Goal: Navigation & Orientation: Find specific page/section

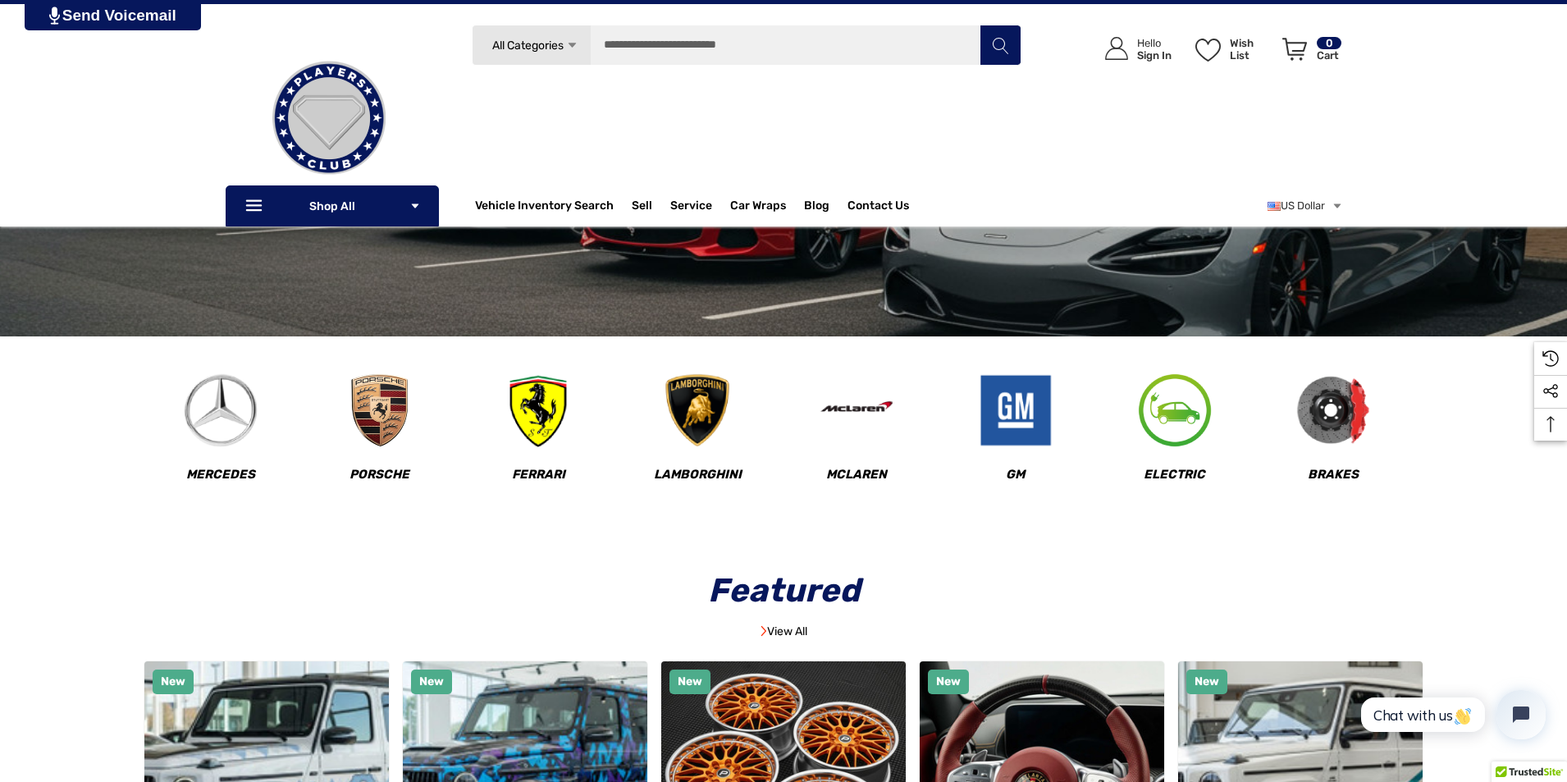
scroll to position [410, 0]
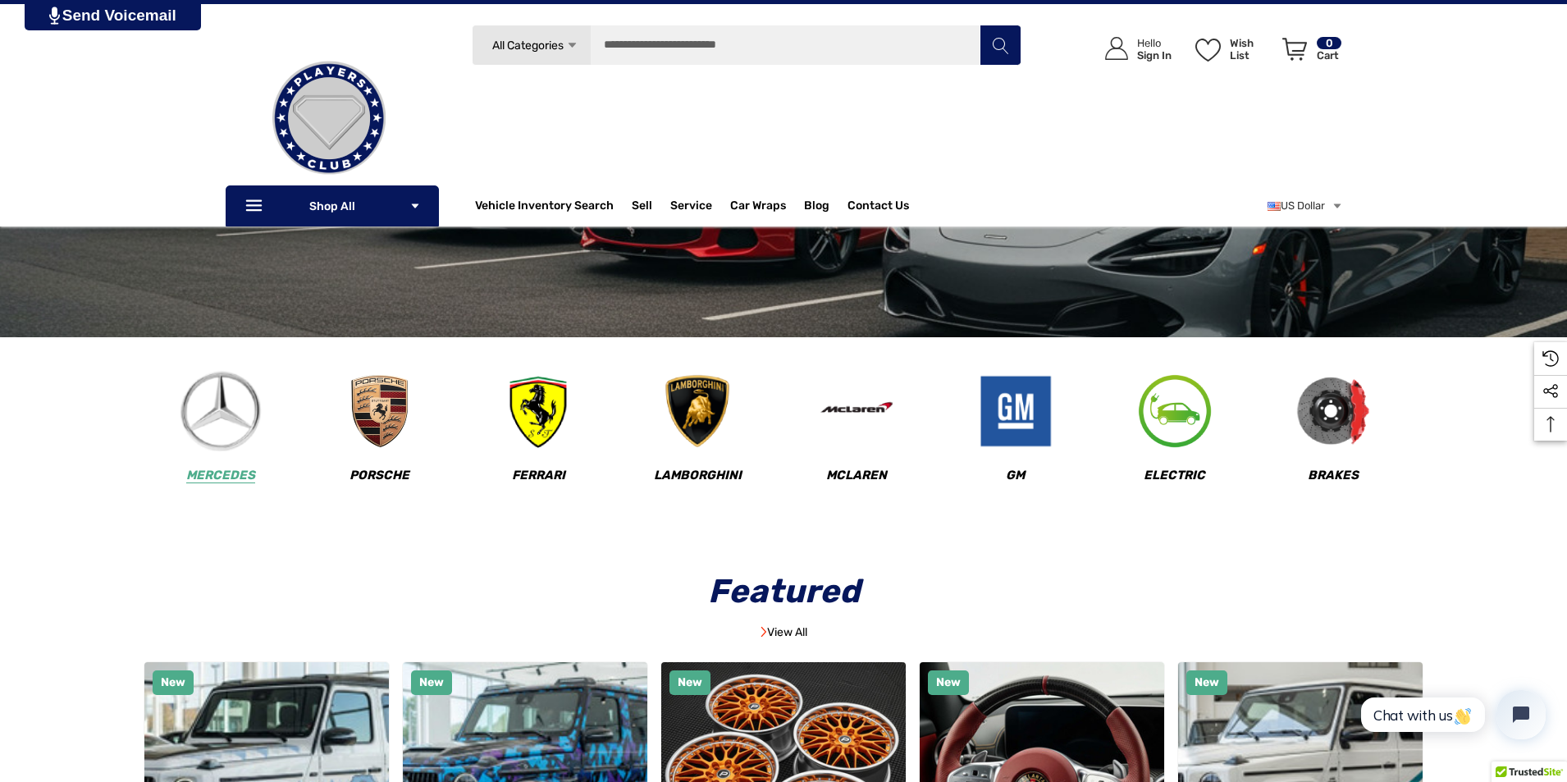
click at [225, 437] on img at bounding box center [220, 411] width 81 height 81
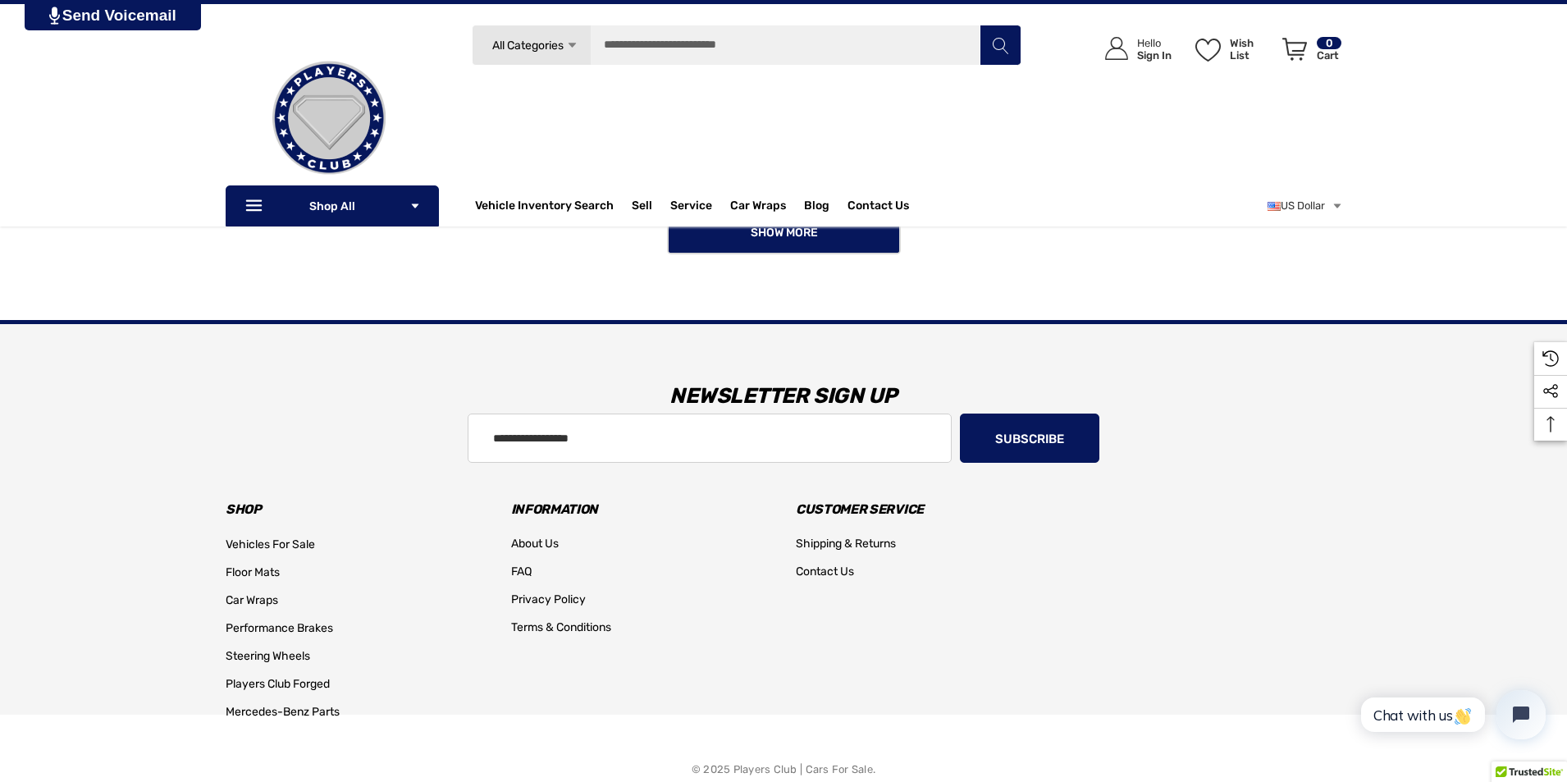
scroll to position [1638, 0]
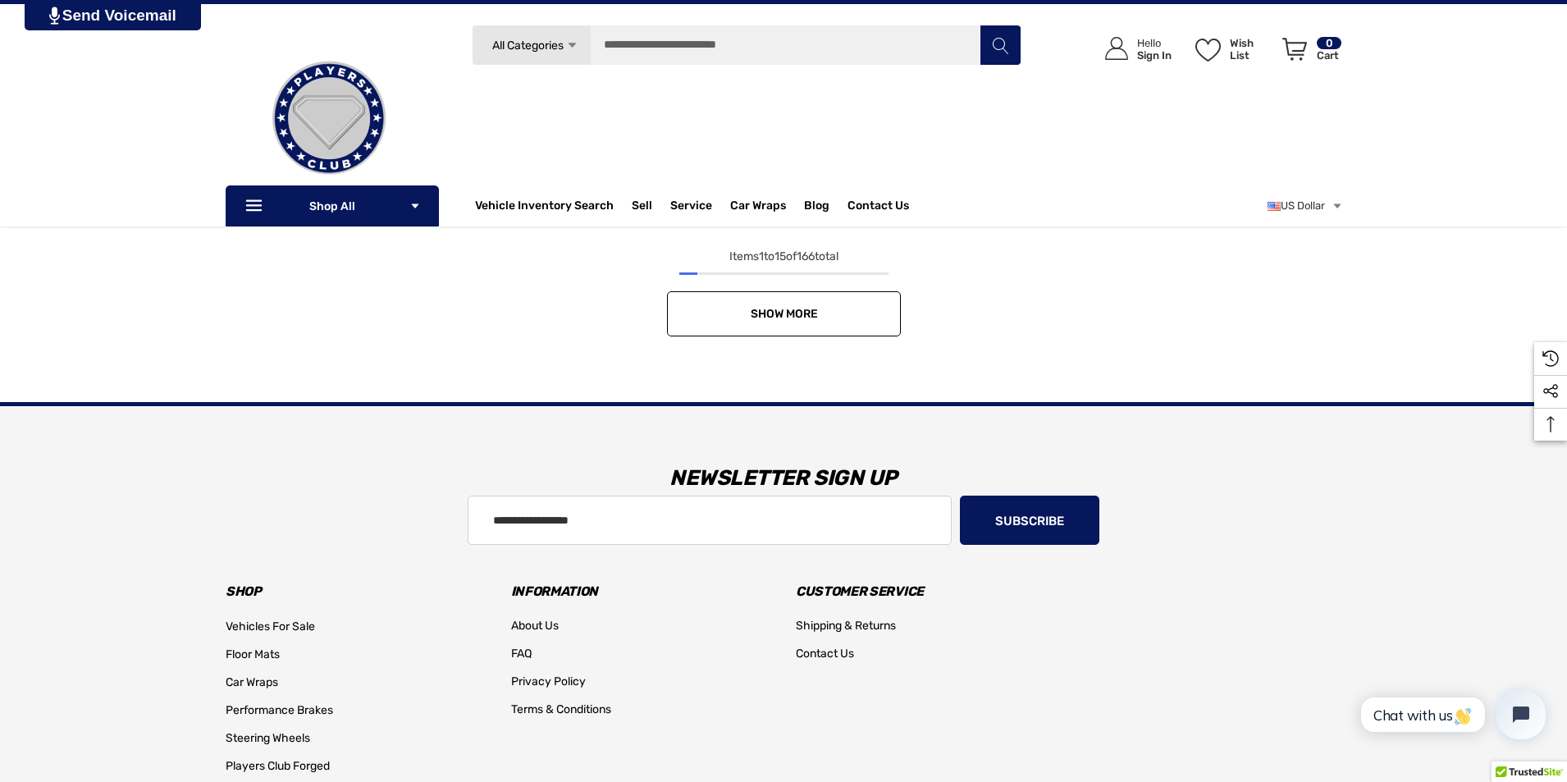
click at [794, 309] on span "Show More" at bounding box center [783, 314] width 67 height 14
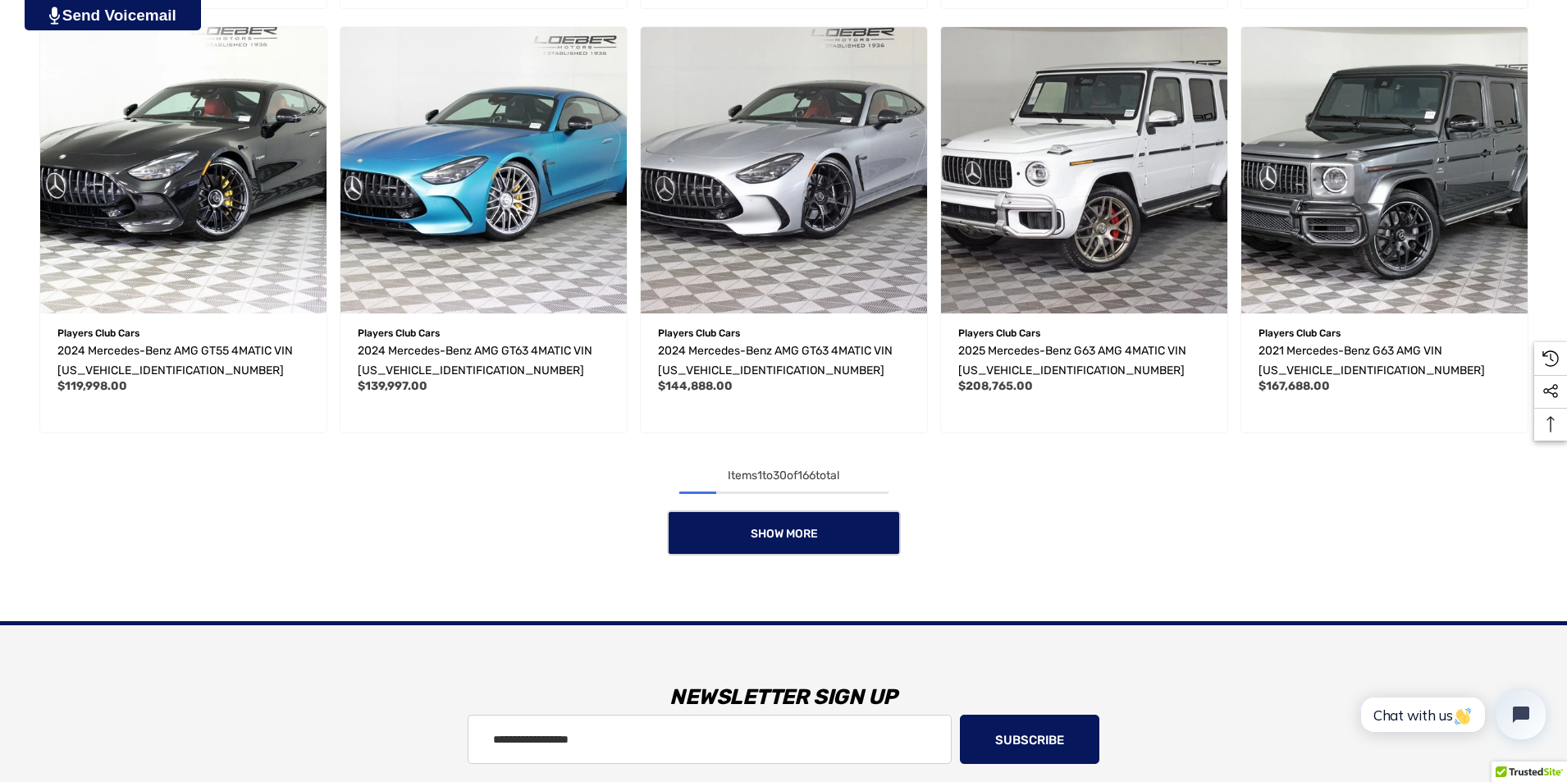
scroll to position [2869, 0]
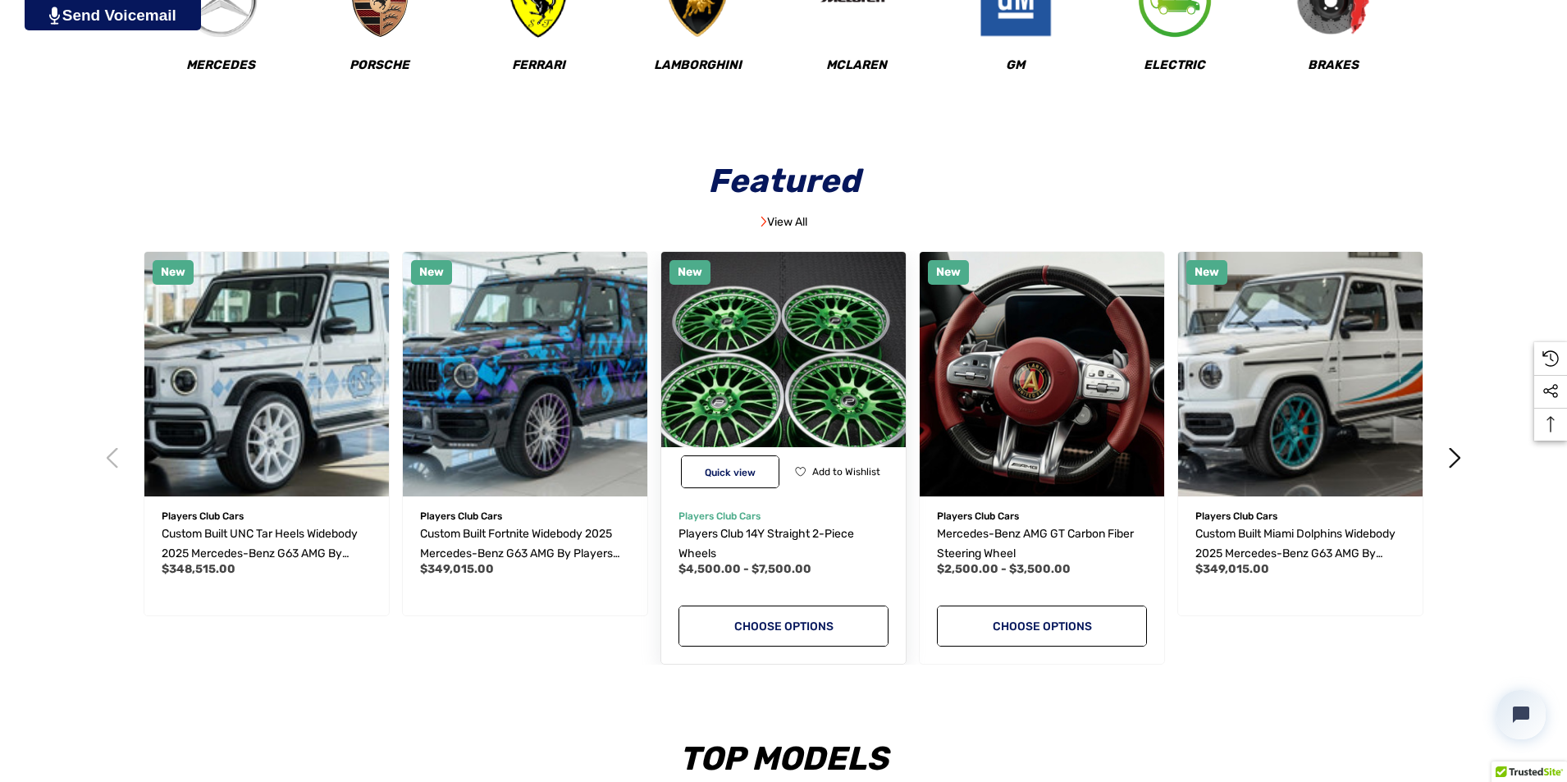
click at [823, 417] on img "Players Club 14Y Straight 2-Piece Wheels,Price range from $4,500.00 to $7,500.0…" at bounding box center [783, 374] width 269 height 269
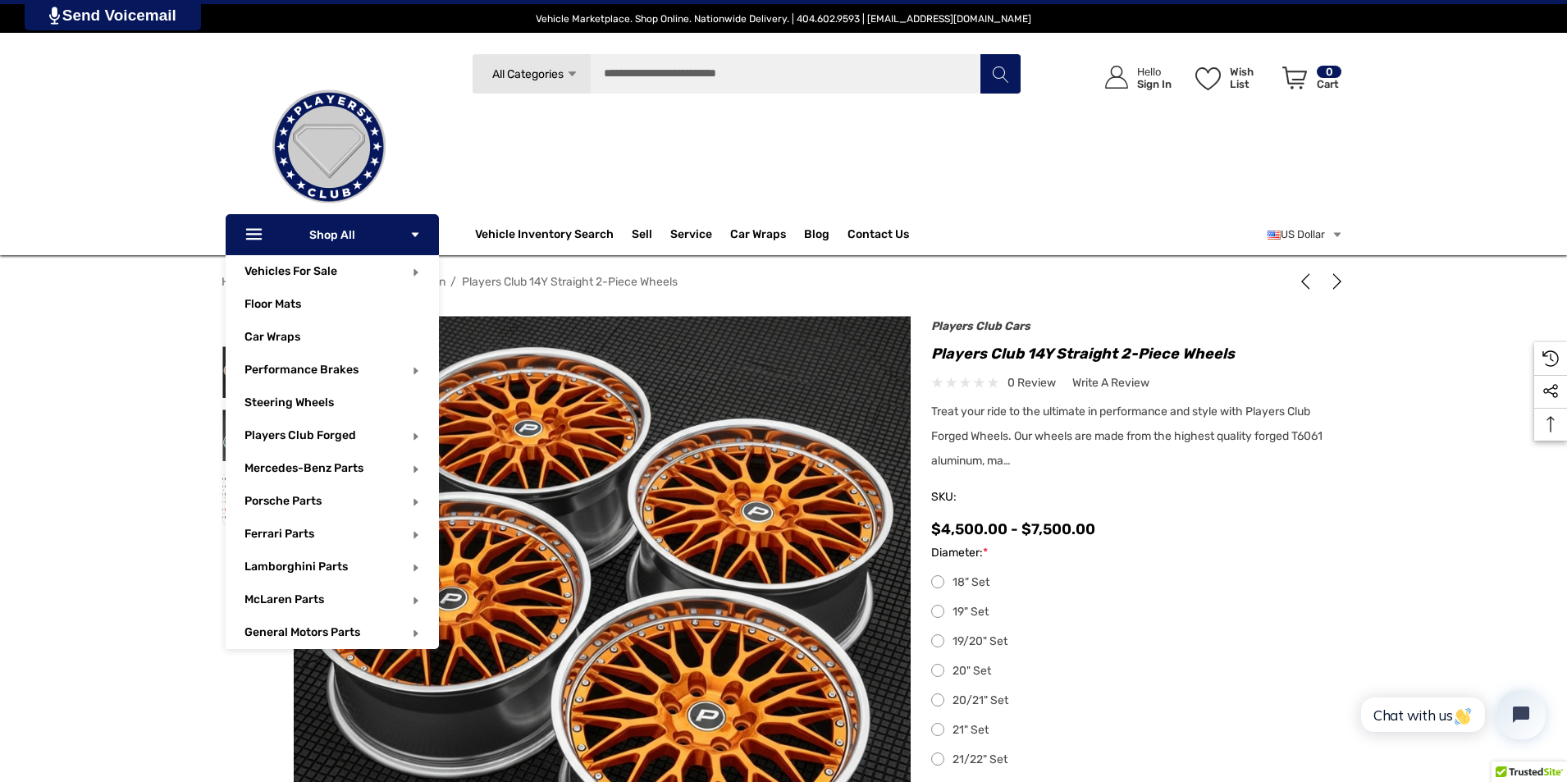
click at [361, 238] on p "Icon Line Icon Line Shop All Icon Arrow Down Icon Arrow Down" at bounding box center [332, 234] width 213 height 41
click at [291, 337] on span "Car Wraps" at bounding box center [273, 339] width 56 height 18
